Goal: Information Seeking & Learning: Learn about a topic

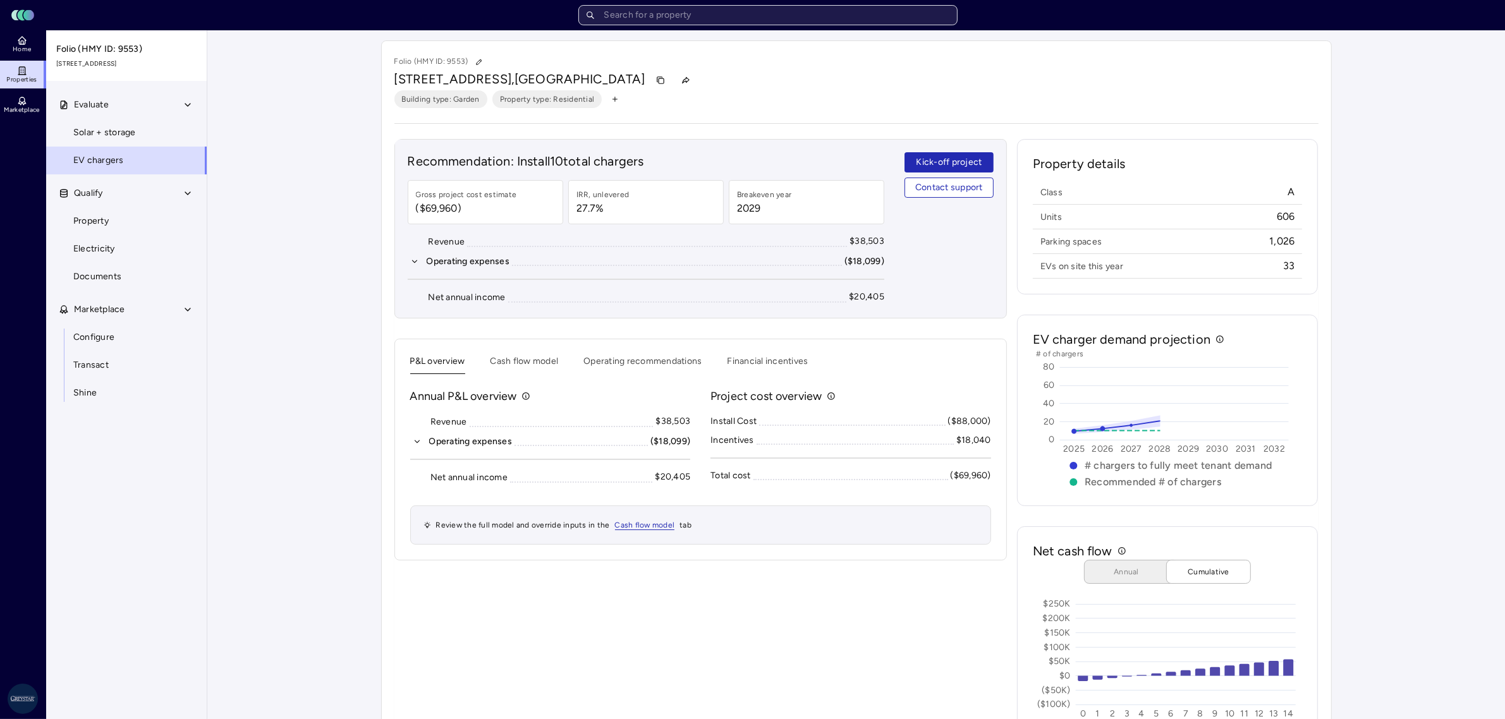
click at [779, 19] on input "text" at bounding box center [767, 15] width 379 height 20
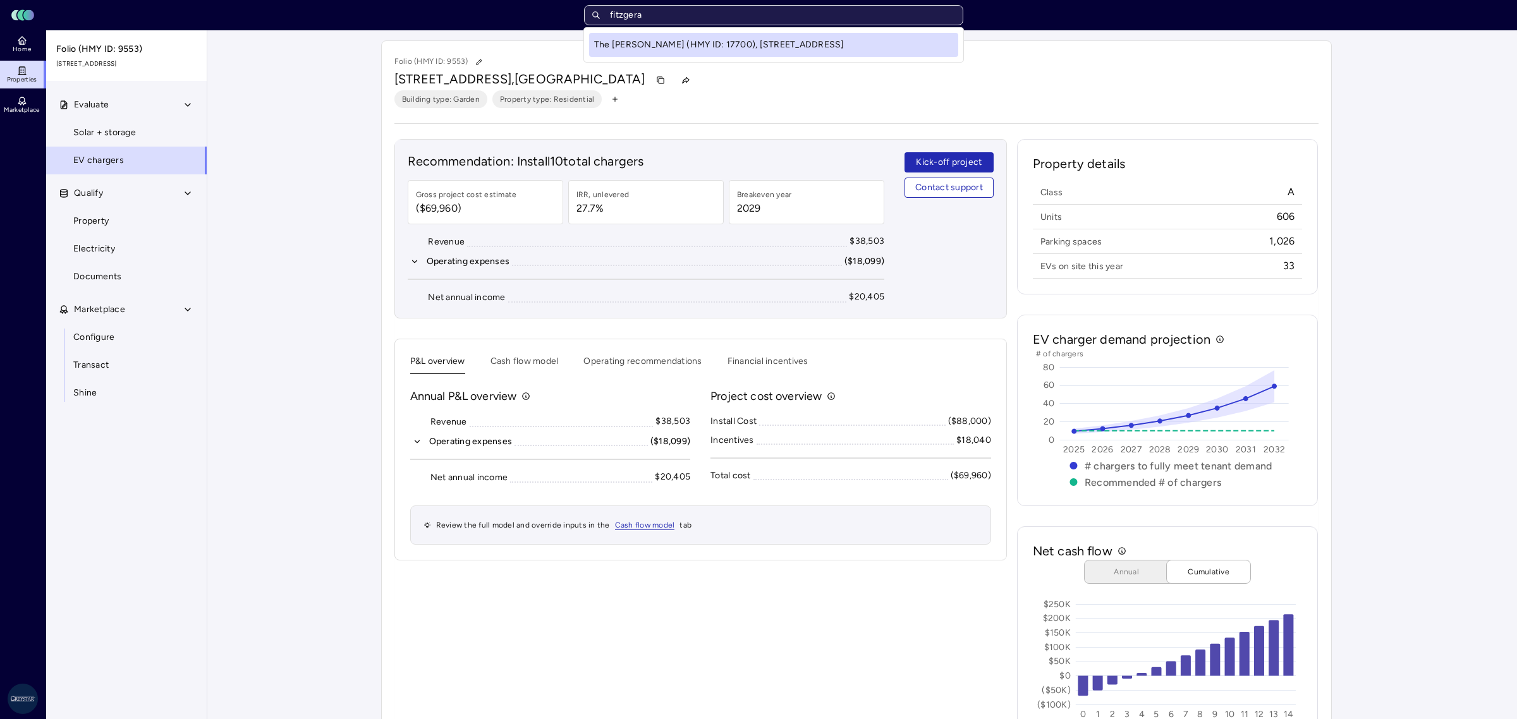
type input "fitzgeral"
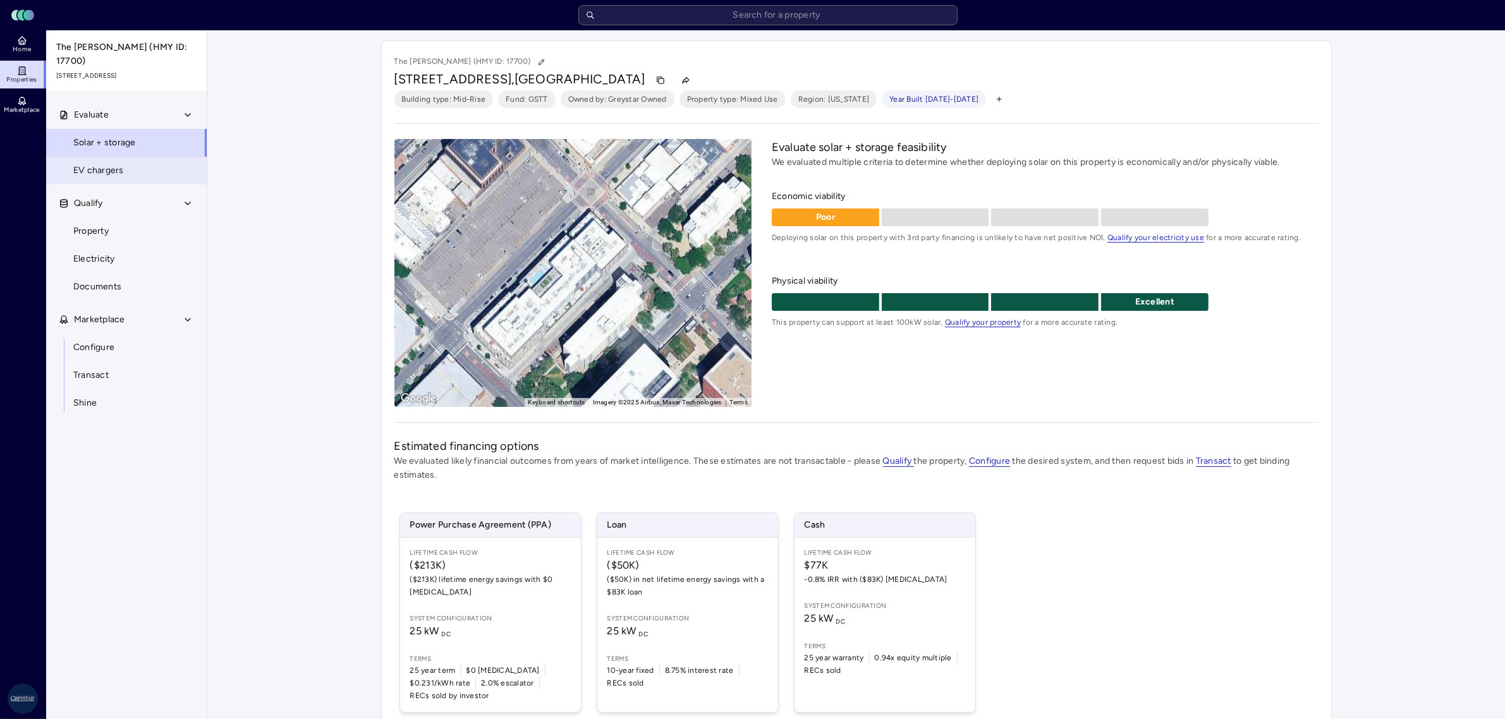
click at [102, 168] on link "EV chargers" at bounding box center [127, 171] width 162 height 28
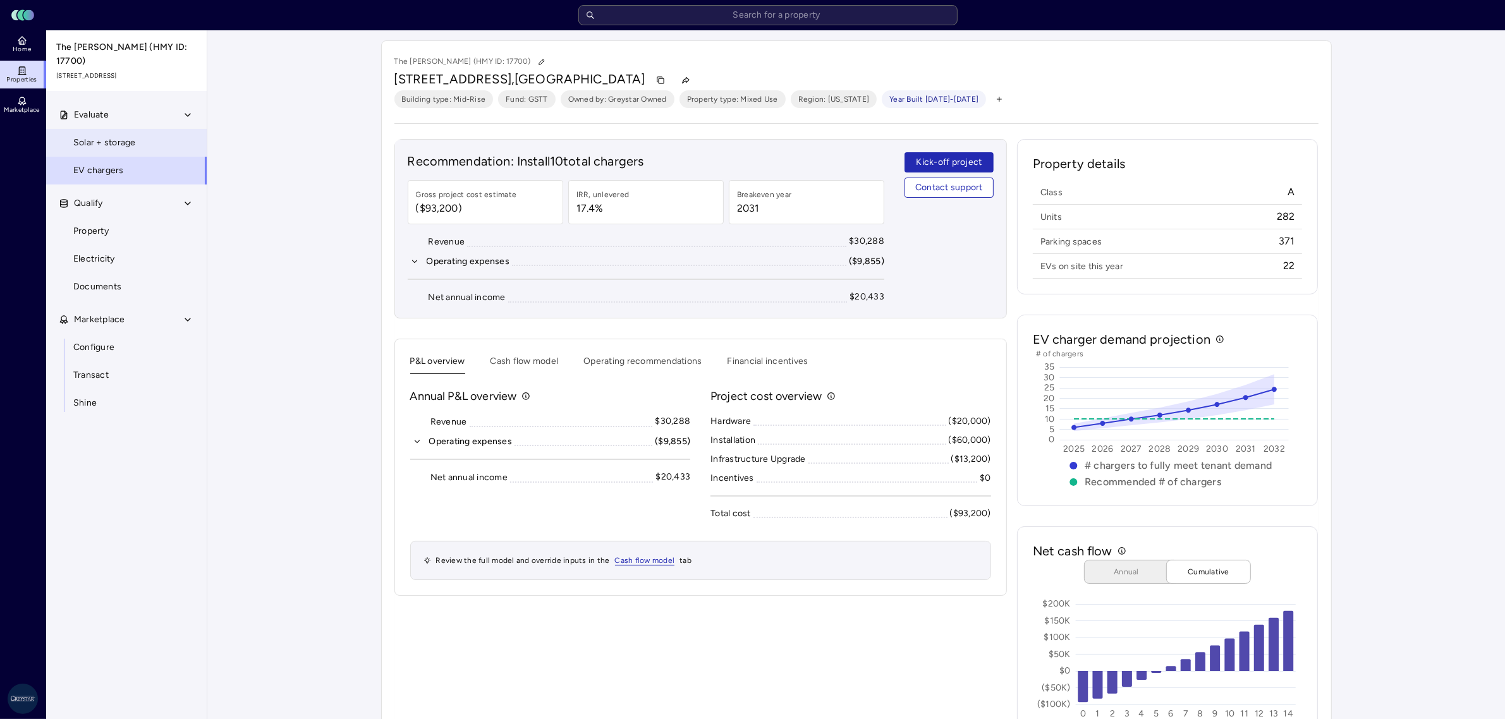
click at [111, 136] on span "Solar + storage" at bounding box center [104, 143] width 63 height 14
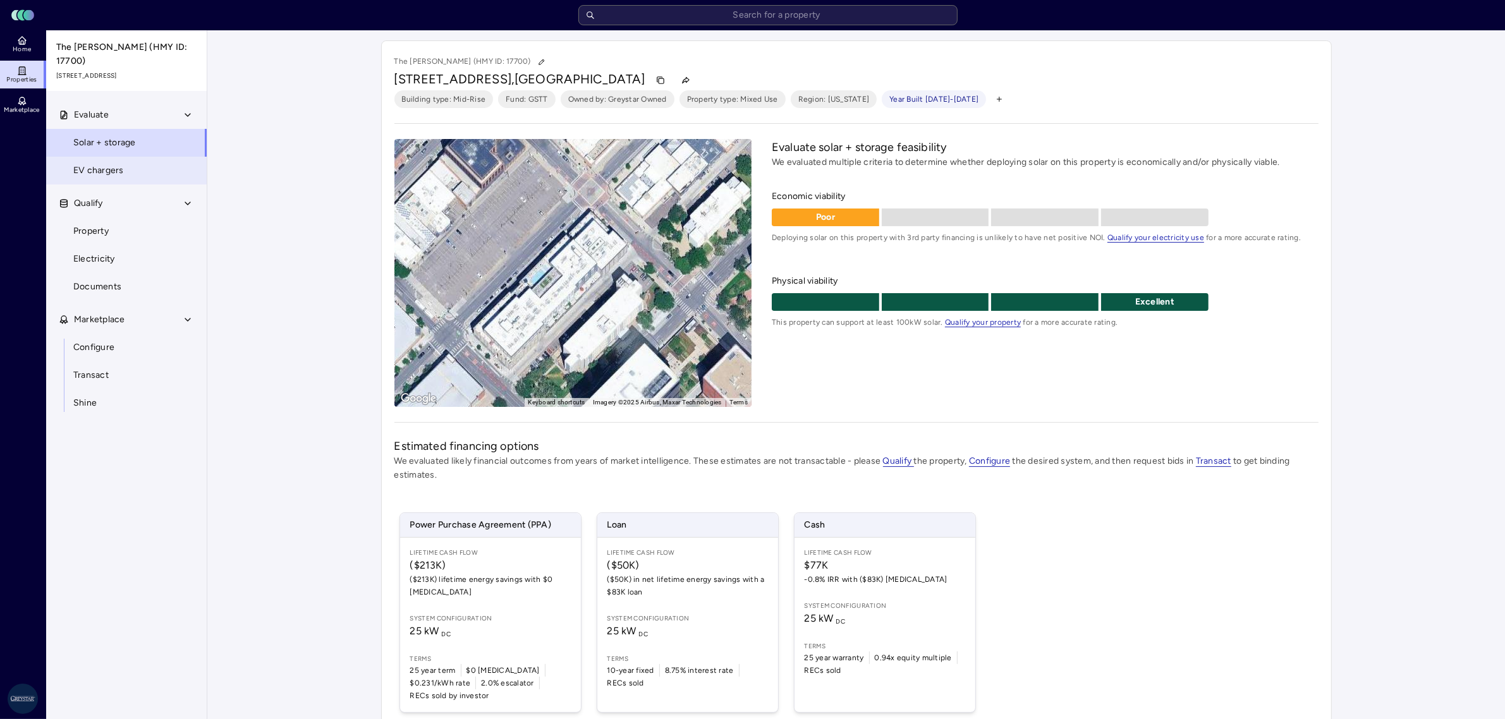
click at [114, 168] on link "EV chargers" at bounding box center [127, 171] width 162 height 28
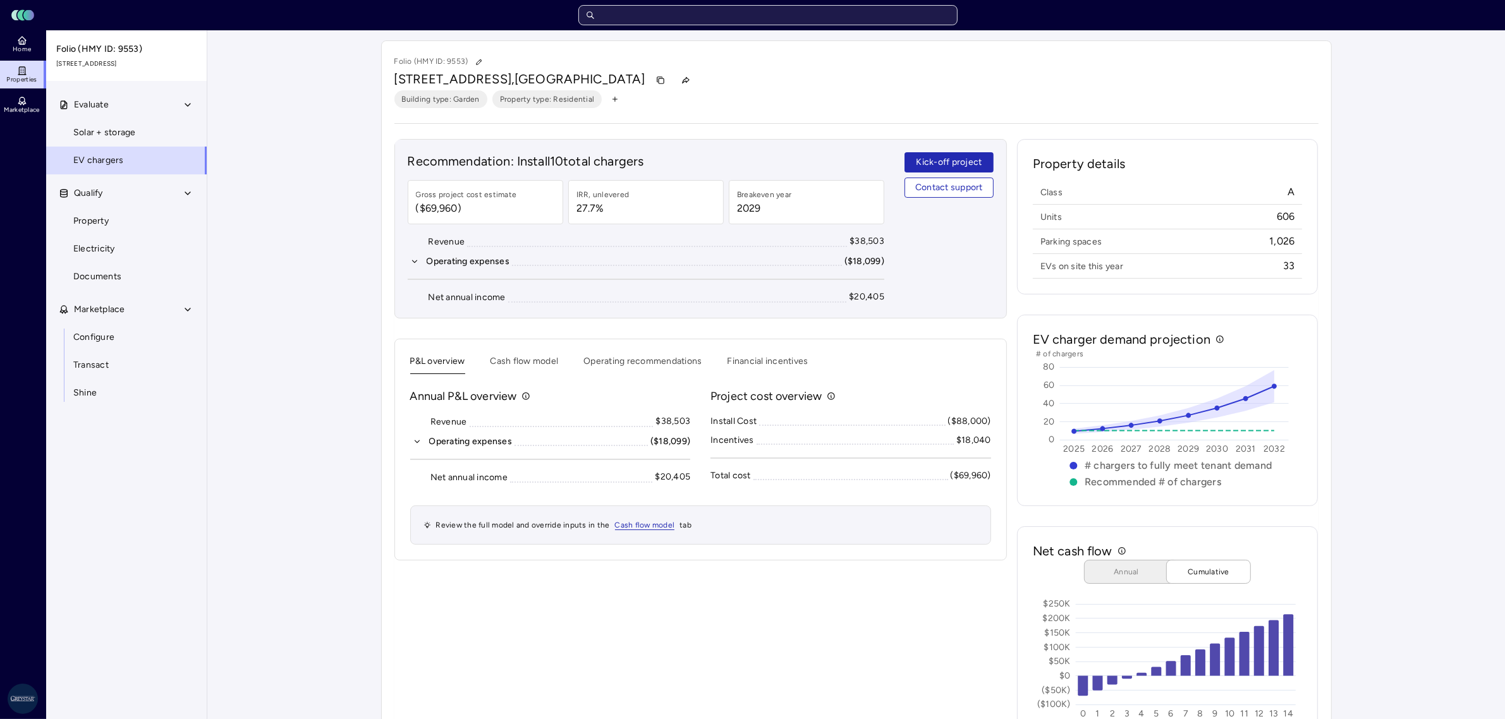
click at [709, 8] on input "text" at bounding box center [767, 15] width 379 height 20
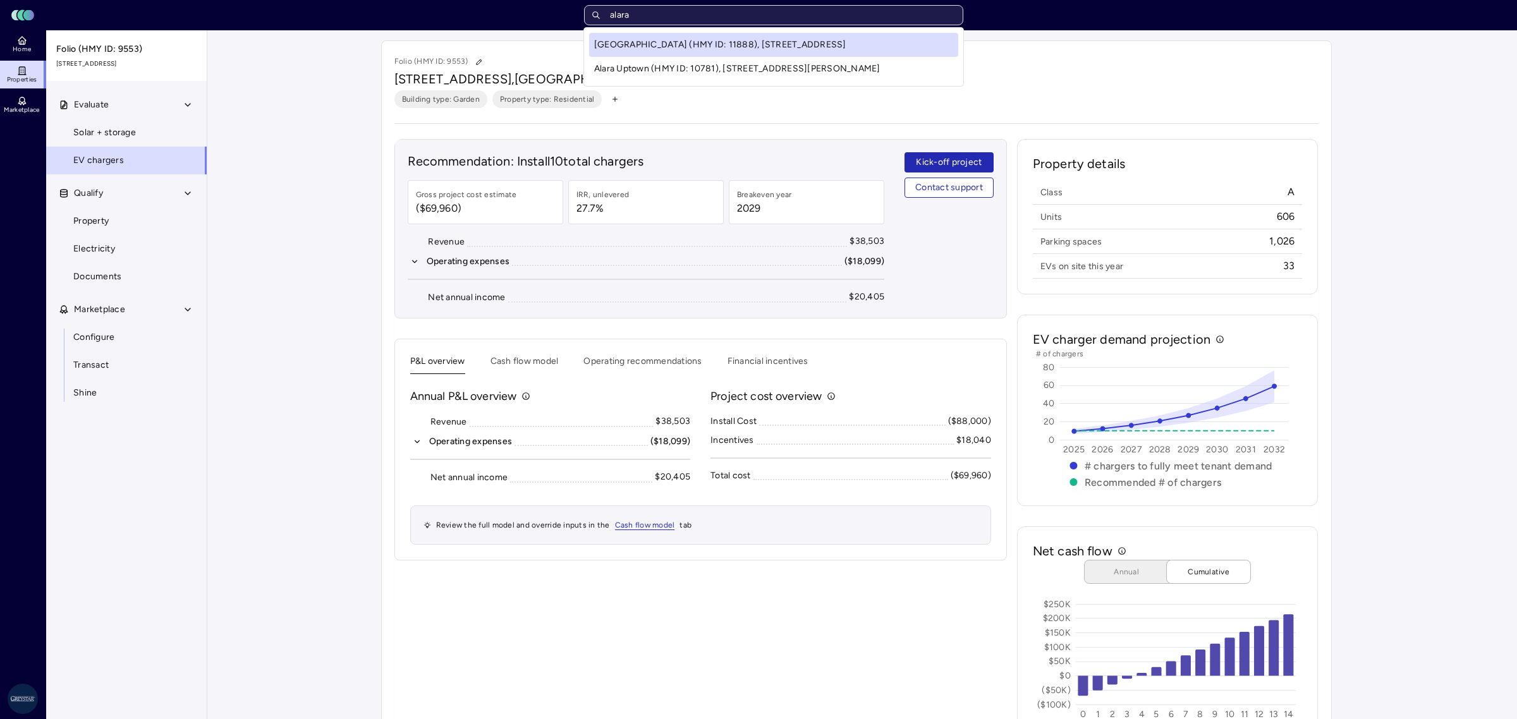
type input "alara"
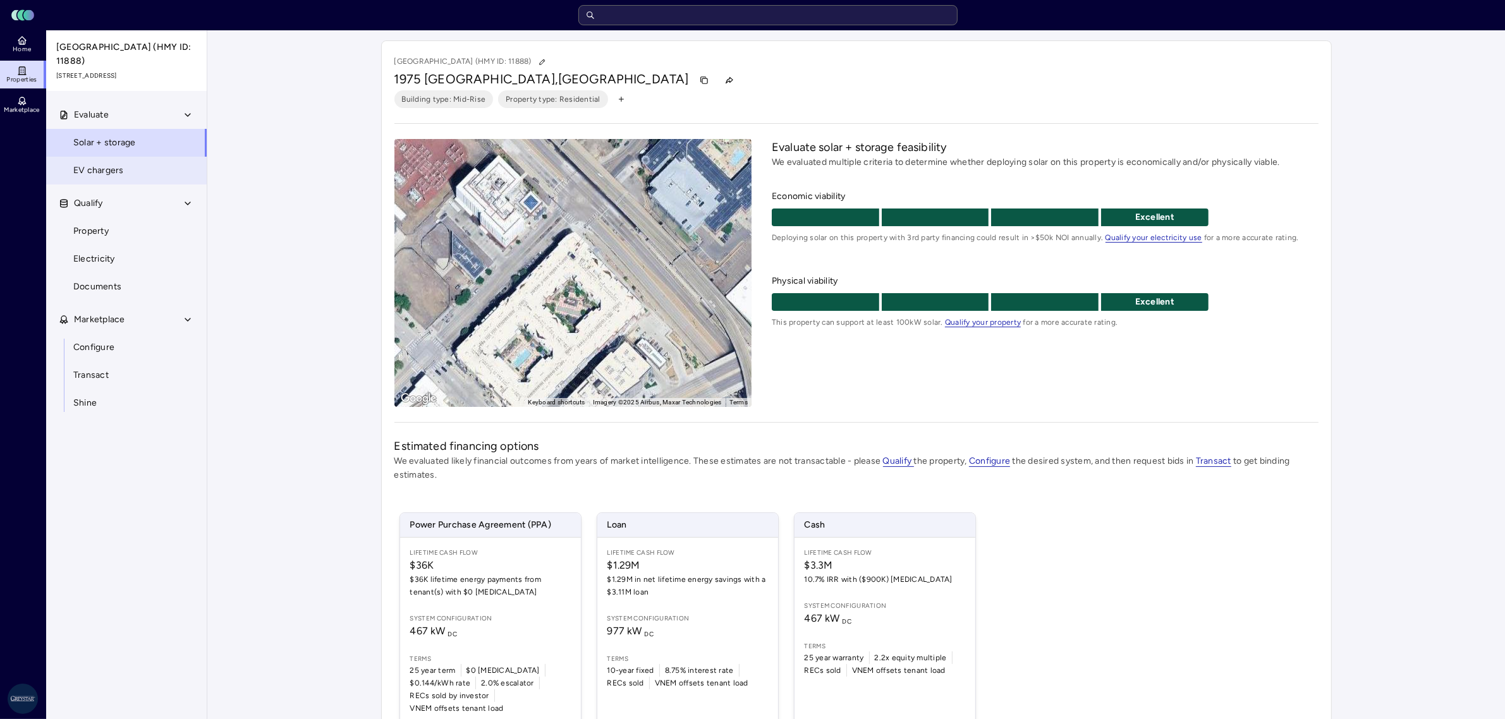
click at [99, 171] on span "EV chargers" at bounding box center [98, 171] width 51 height 14
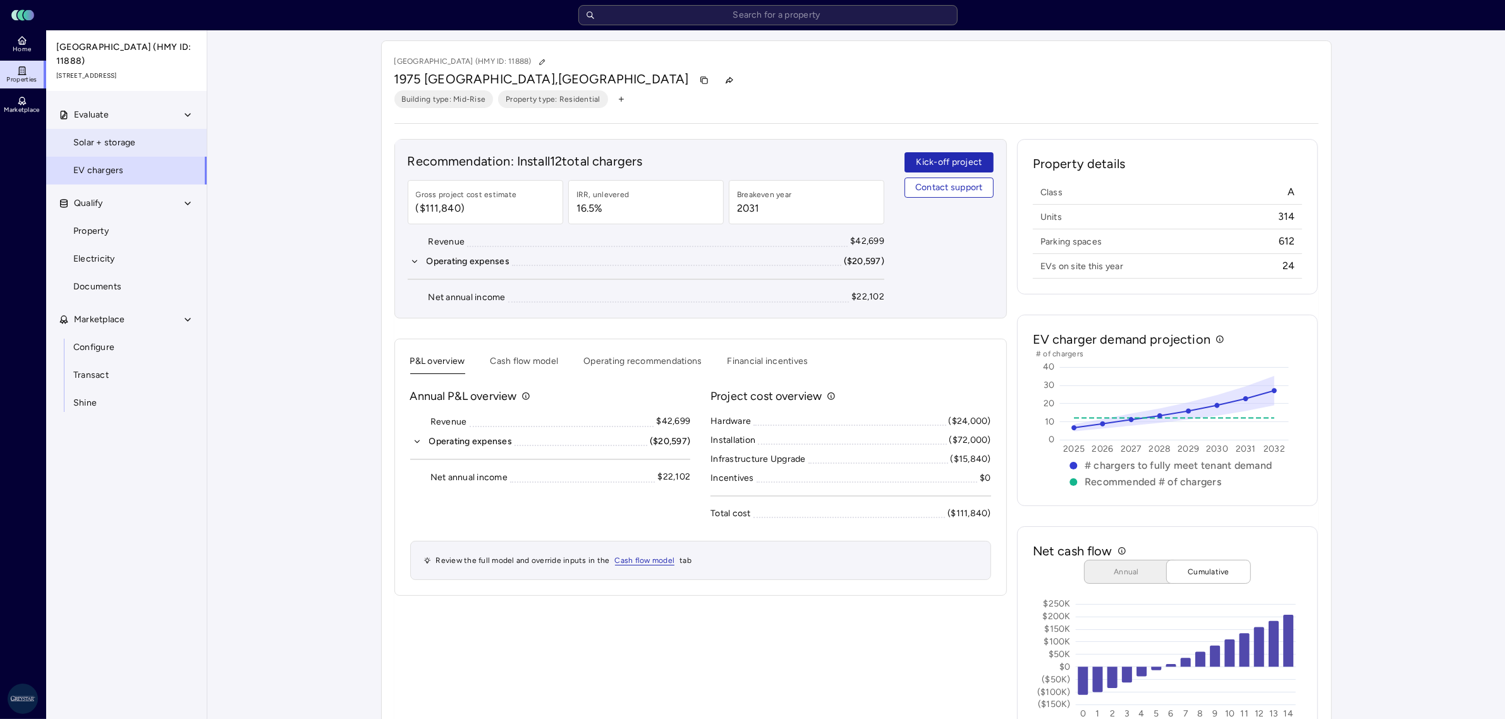
click at [109, 143] on span "Solar + storage" at bounding box center [104, 143] width 63 height 14
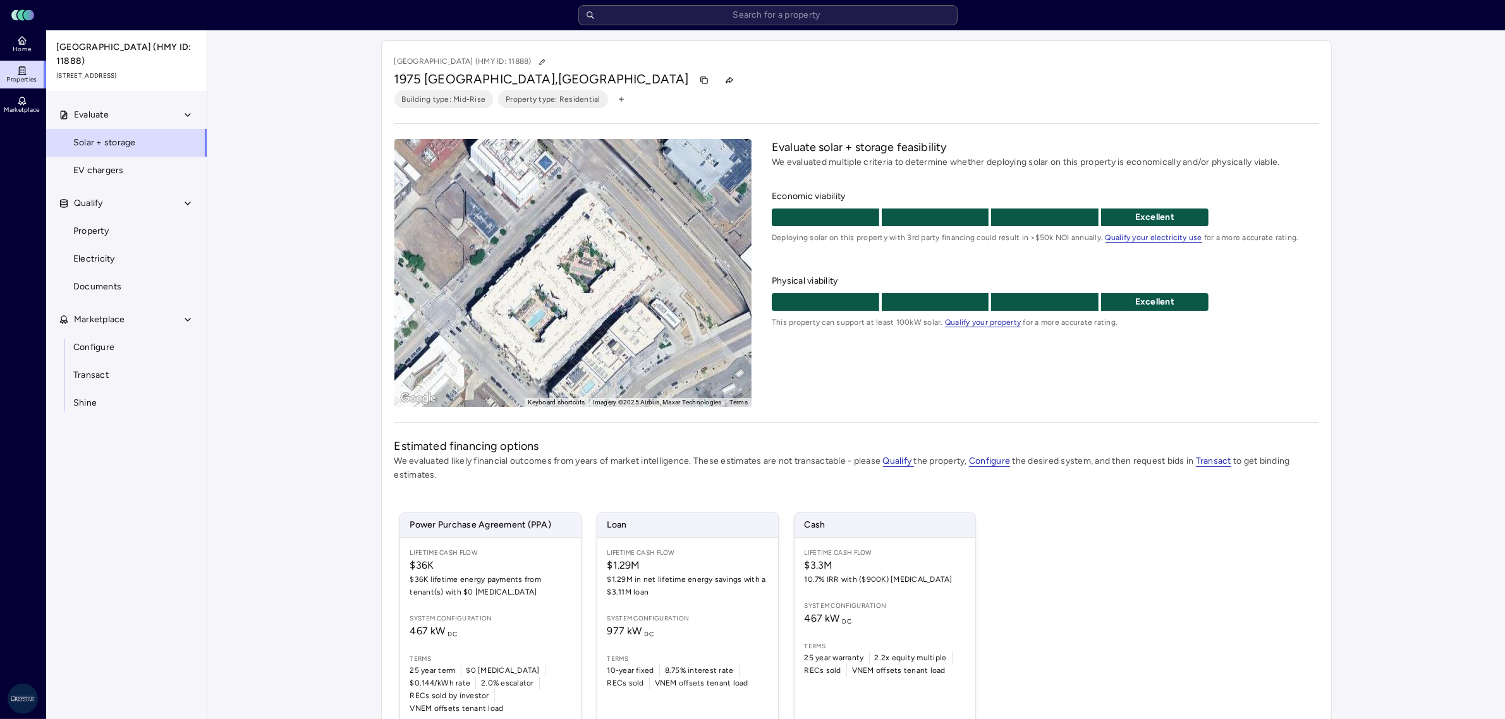
drag, startPoint x: 513, startPoint y: 345, endPoint x: 528, endPoint y: 303, distance: 44.2
click at [528, 303] on div "To activate drag with keyboard, press Alt + Enter. Once in keyboard drag state,…" at bounding box center [573, 273] width 358 height 268
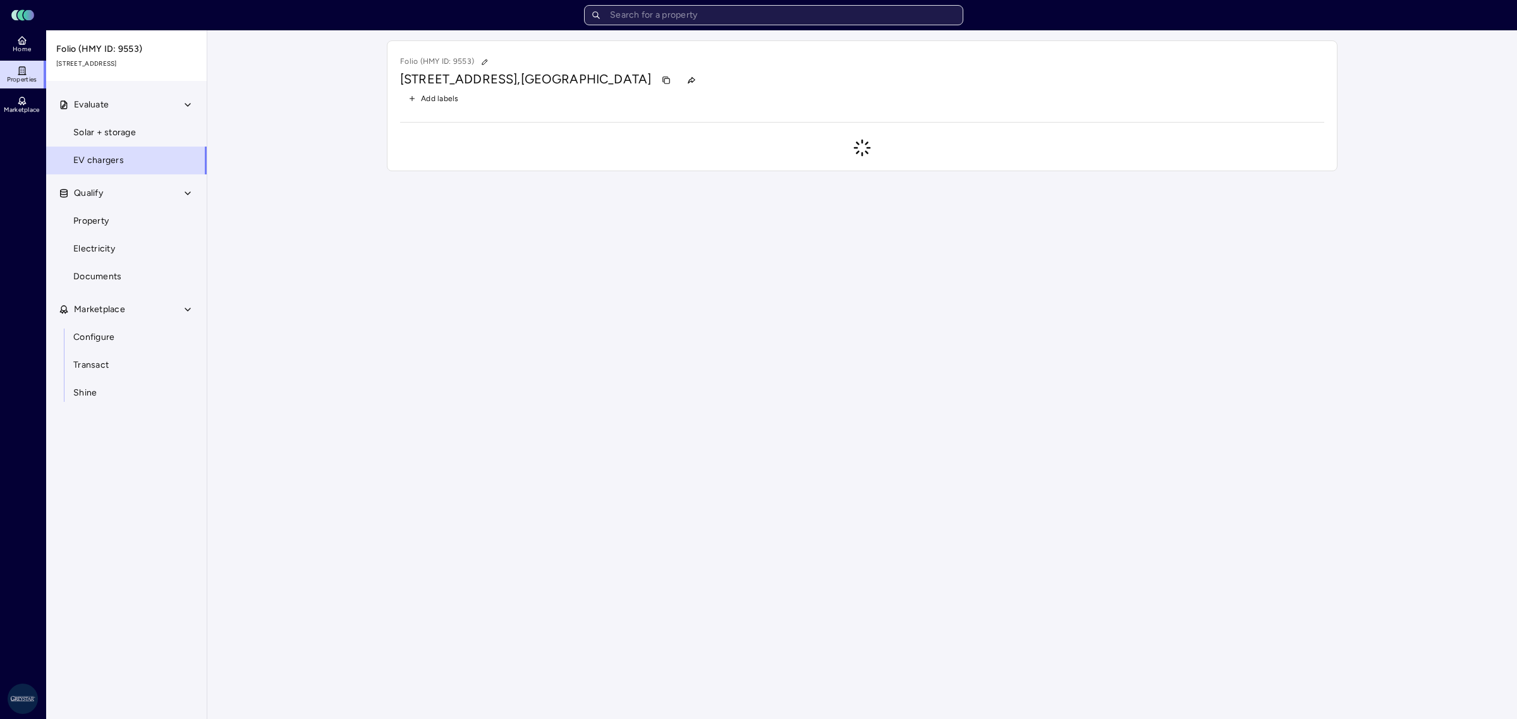
click at [691, 20] on input "text" at bounding box center [773, 15] width 379 height 20
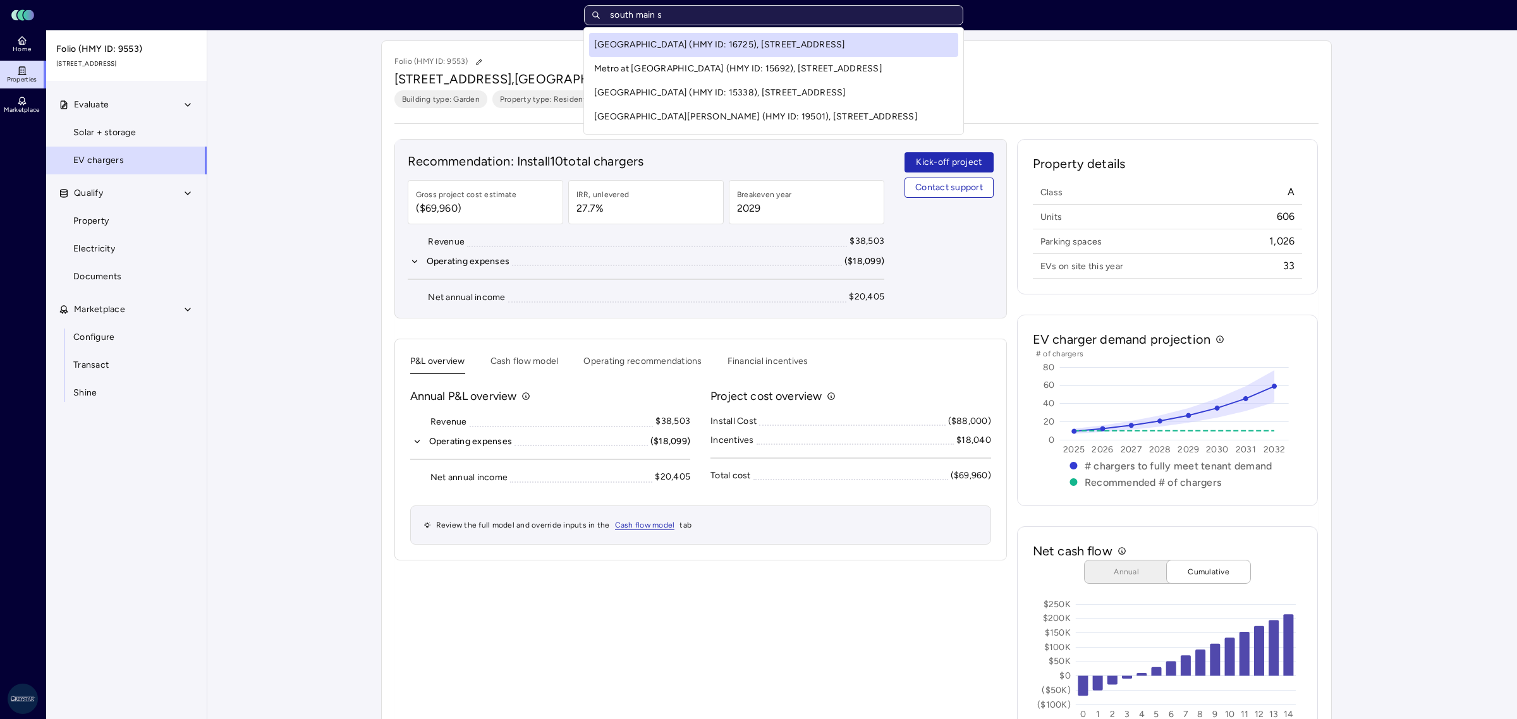
type input "south main st"
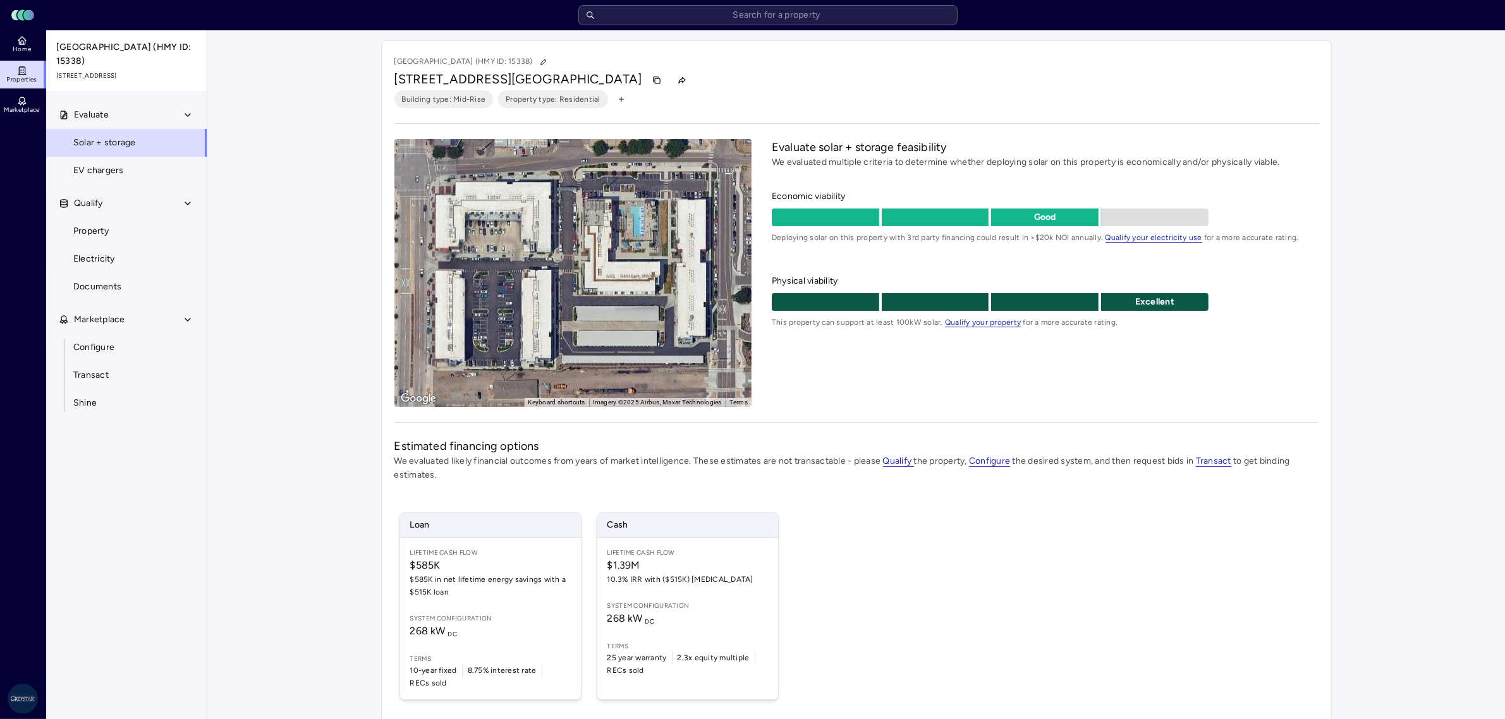
click at [99, 150] on link "Solar + storage" at bounding box center [127, 143] width 162 height 28
click at [90, 162] on link "EV chargers" at bounding box center [127, 171] width 162 height 28
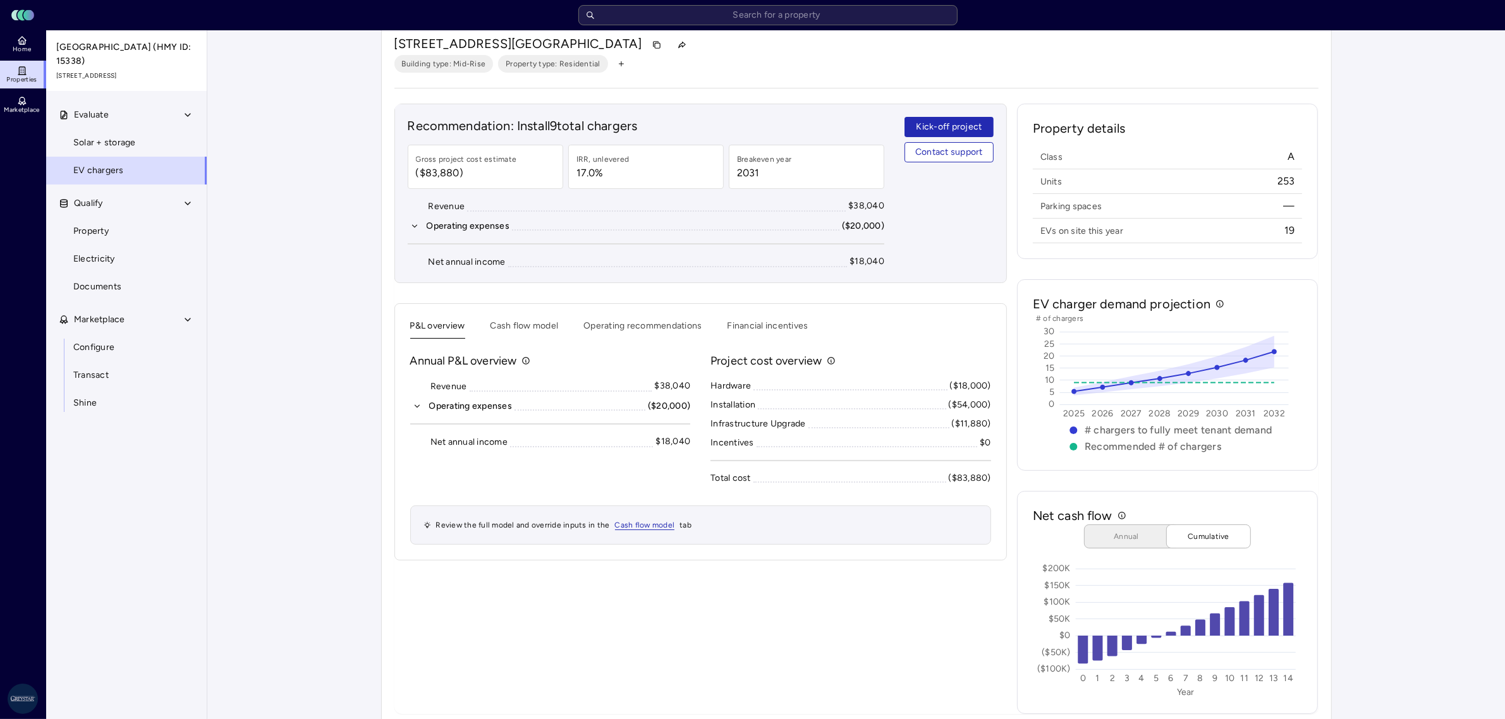
scroll to position [54, 0]
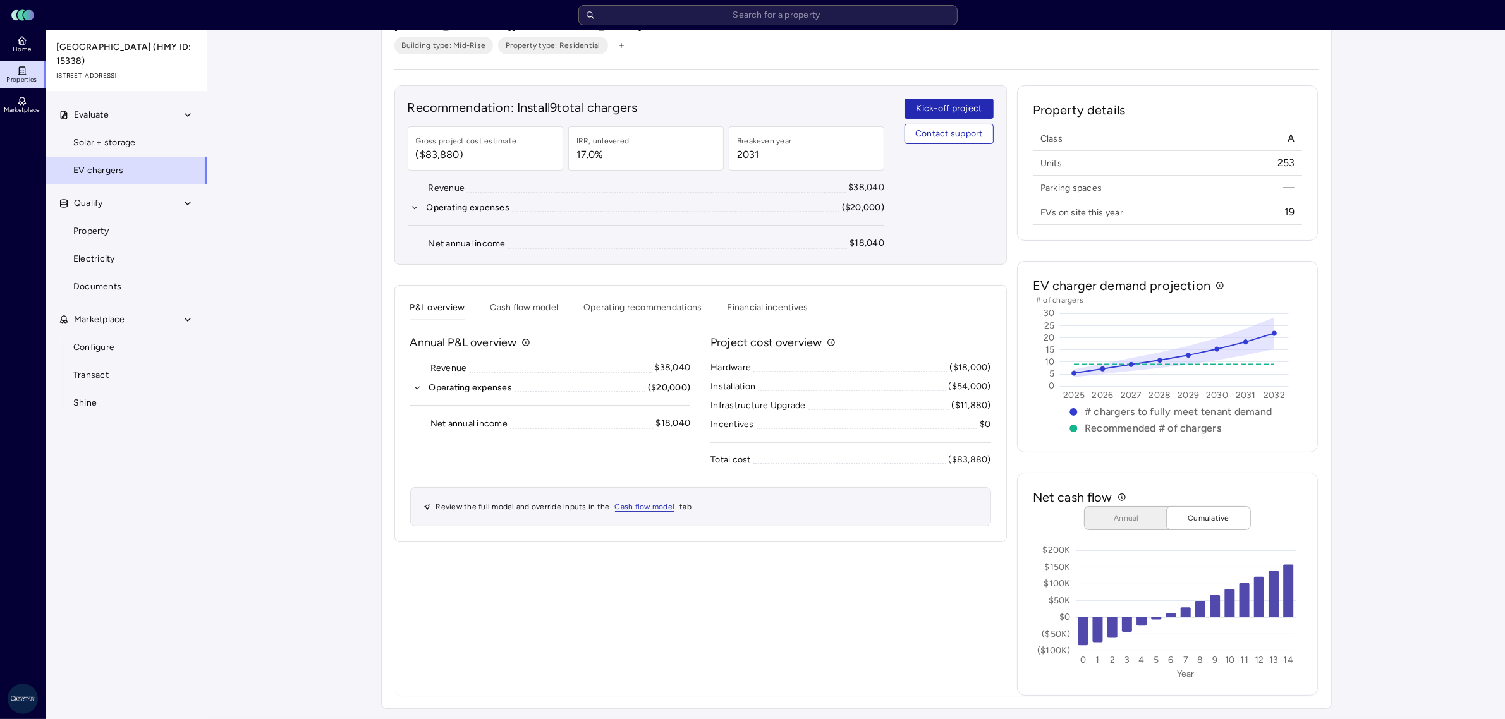
click at [344, 506] on div "Your estimates have been updated South Main Station (HMY ID: 15338) 485 2nd Ave…" at bounding box center [856, 348] width 1298 height 743
click at [424, 387] on button "Operating expenses ($20,000)" at bounding box center [550, 388] width 281 height 14
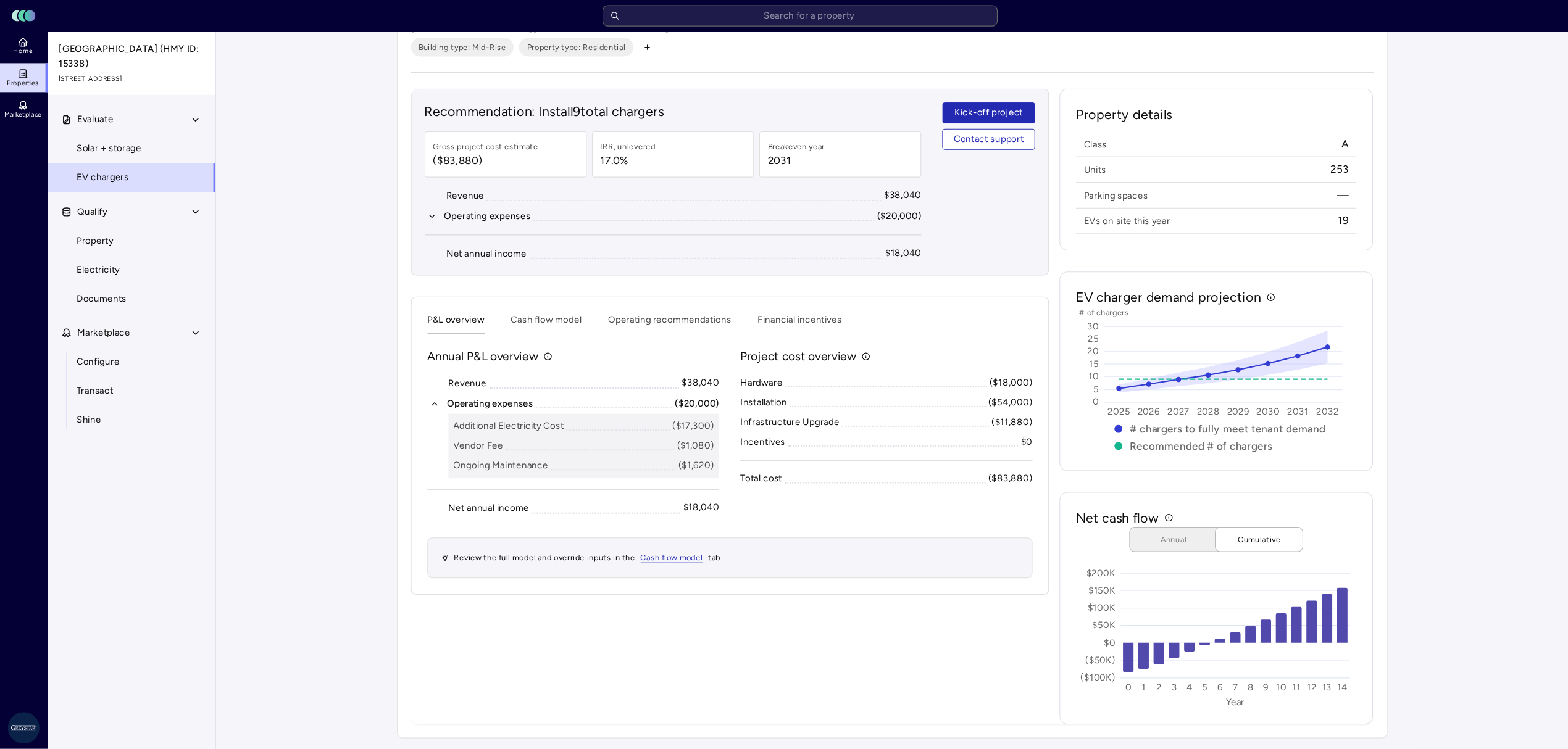
scroll to position [0, 0]
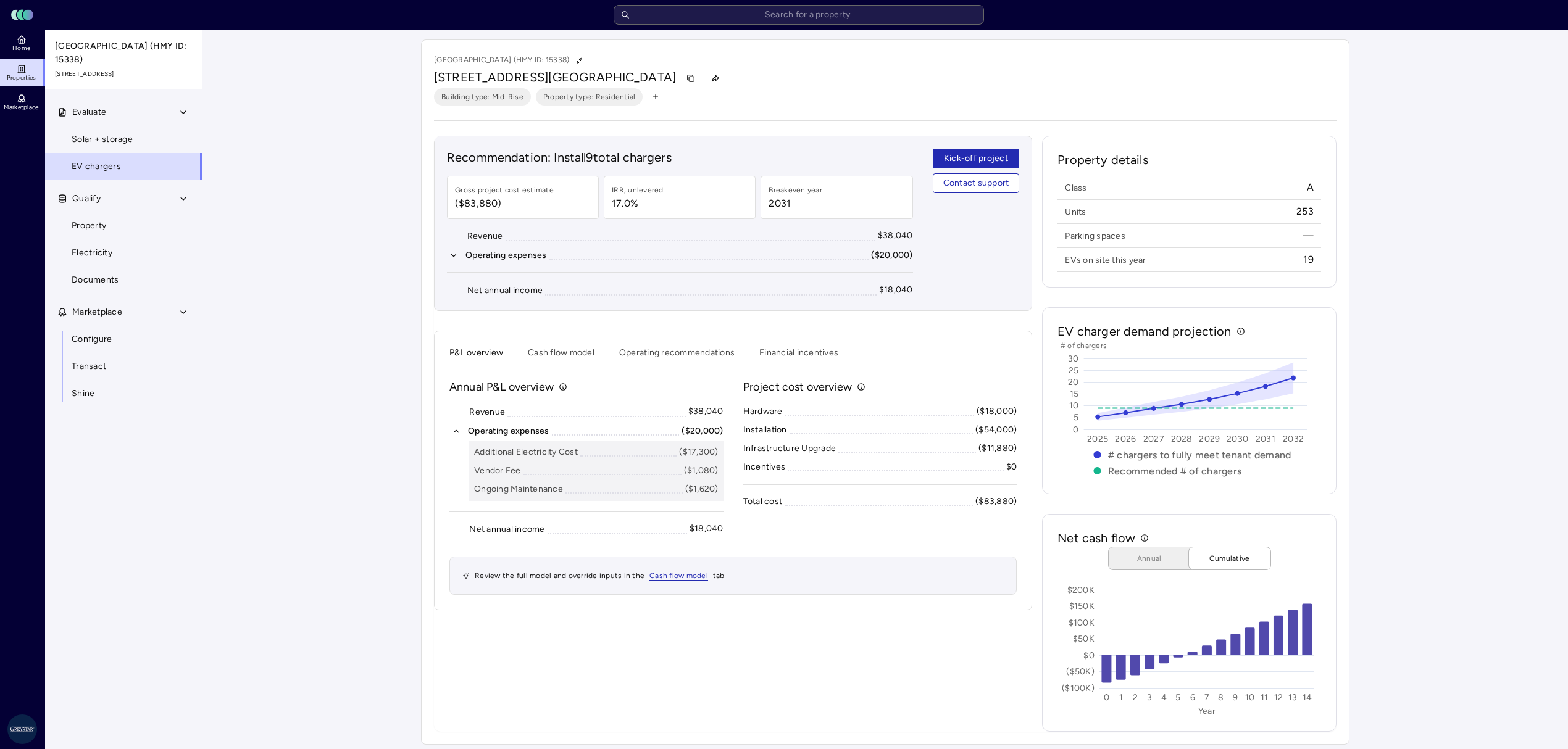
drag, startPoint x: 343, startPoint y: 410, endPoint x: 366, endPoint y: 437, distance: 35.5
click at [366, 437] on div "Your estimates have been updated South Main Station (HMY ID: 15338) 485 2nd Ave…" at bounding box center [885, 392] width 1365 height 726
